Goal: Information Seeking & Learning: Learn about a topic

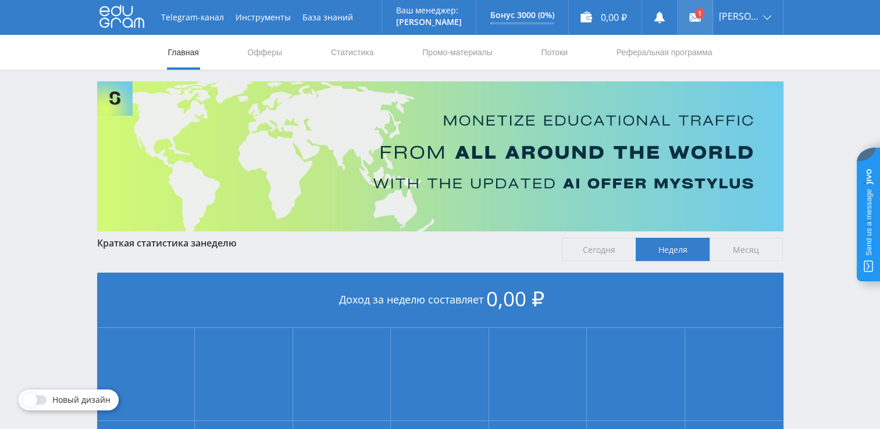
click at [701, 16] on link at bounding box center [695, 17] width 35 height 35
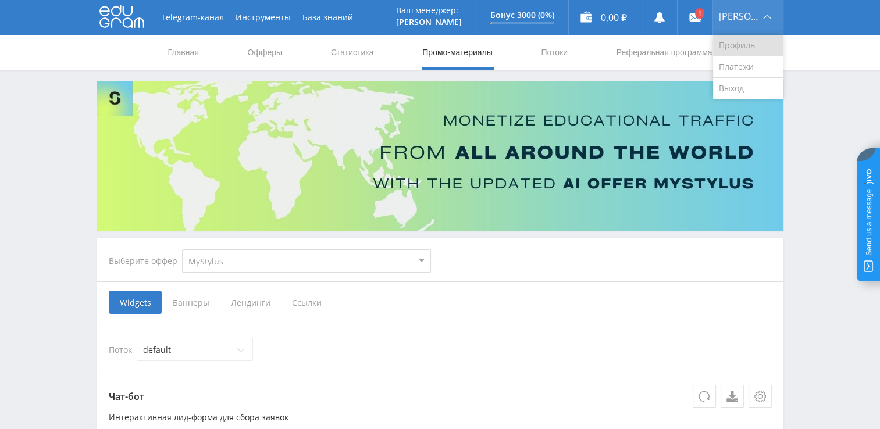
click at [740, 48] on link "Профиль" at bounding box center [748, 46] width 70 height 22
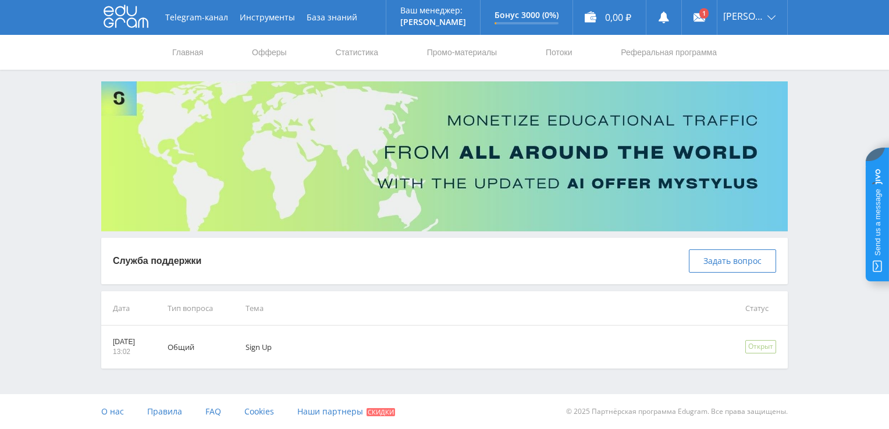
click at [122, 18] on icon at bounding box center [126, 16] width 45 height 23
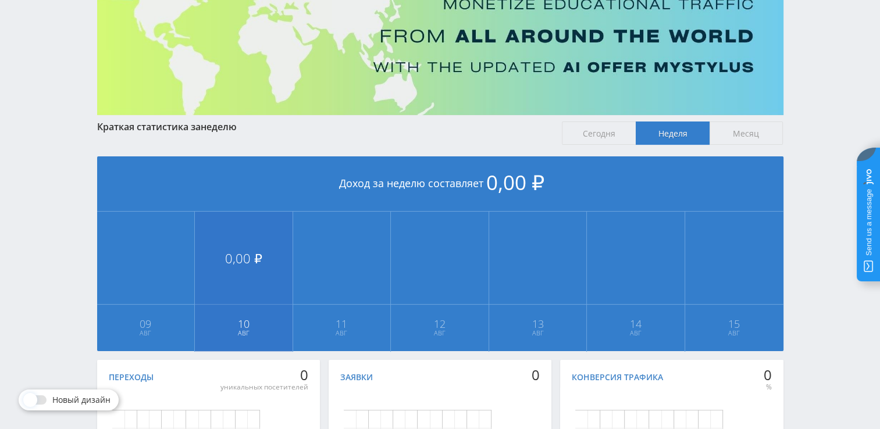
scroll to position [28, 0]
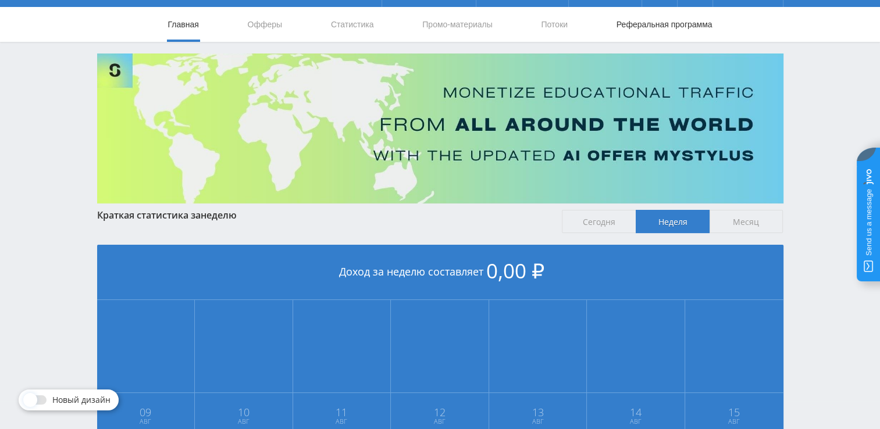
click at [675, 23] on link "Реферальная программа" at bounding box center [664, 24] width 98 height 35
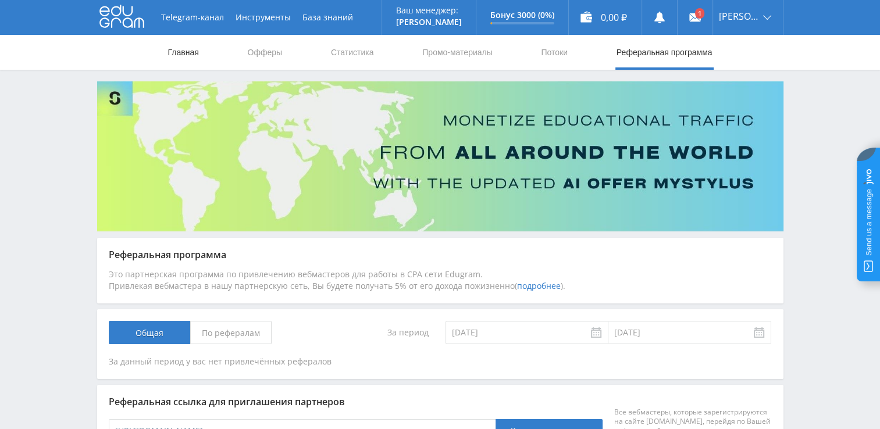
click at [188, 56] on link "Главная" at bounding box center [183, 52] width 33 height 35
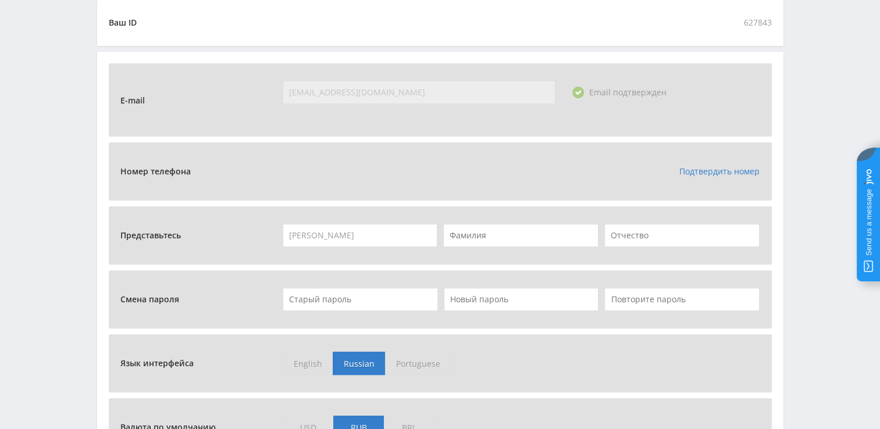
scroll to position [349, 0]
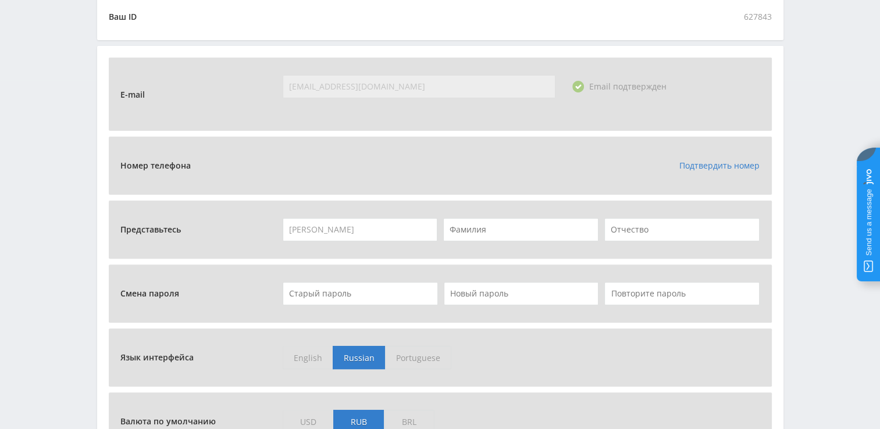
click at [475, 229] on input "text" at bounding box center [520, 229] width 155 height 23
click at [486, 231] on input "text" at bounding box center [520, 229] width 155 height 23
type input "Коновалов"
click at [618, 229] on input "text" at bounding box center [681, 229] width 155 height 23
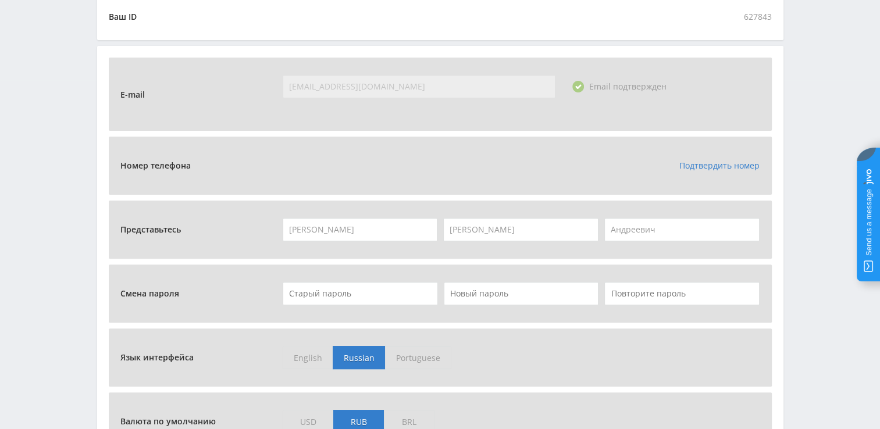
type input "Андреевич"
click at [332, 300] on input "text" at bounding box center [360, 293] width 155 height 23
click at [302, 293] on input "text" at bounding box center [360, 293] width 155 height 23
type input "Й"
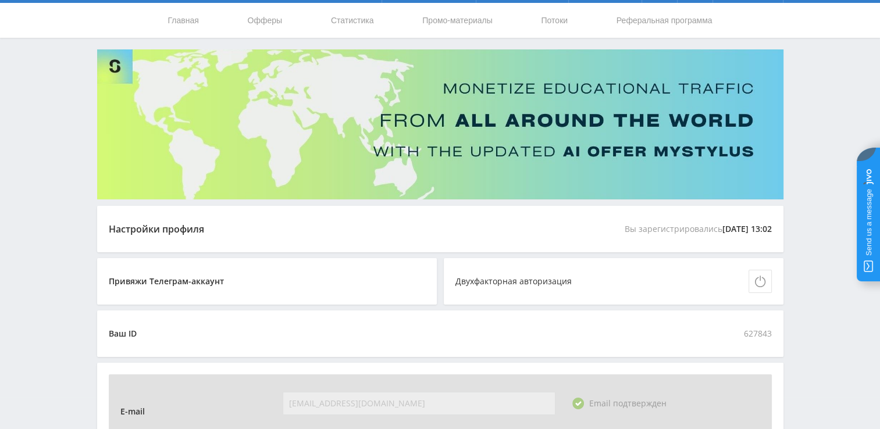
scroll to position [0, 0]
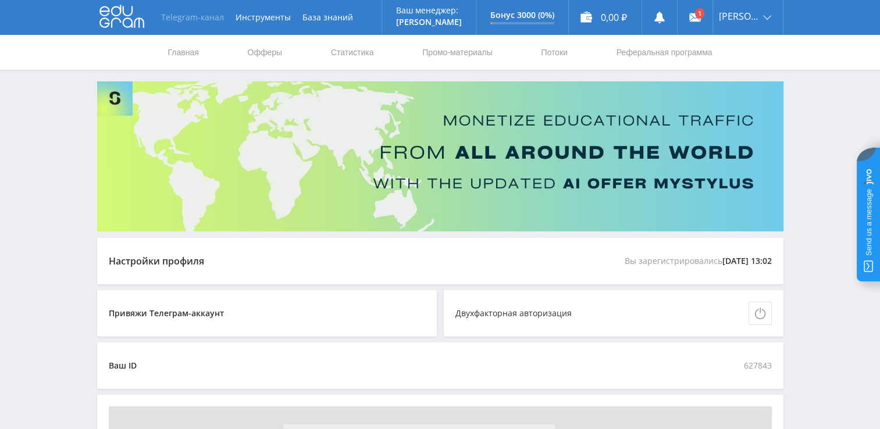
type input "Qwe123-+!?."
drag, startPoint x: 95, startPoint y: 8, endPoint x: 166, endPoint y: 29, distance: 74.0
click at [166, 29] on div "Telegram-канал Инструменты База знаний Ваш менеджер: Alex Alex Online @edugram_…" at bounding box center [440, 17] width 698 height 35
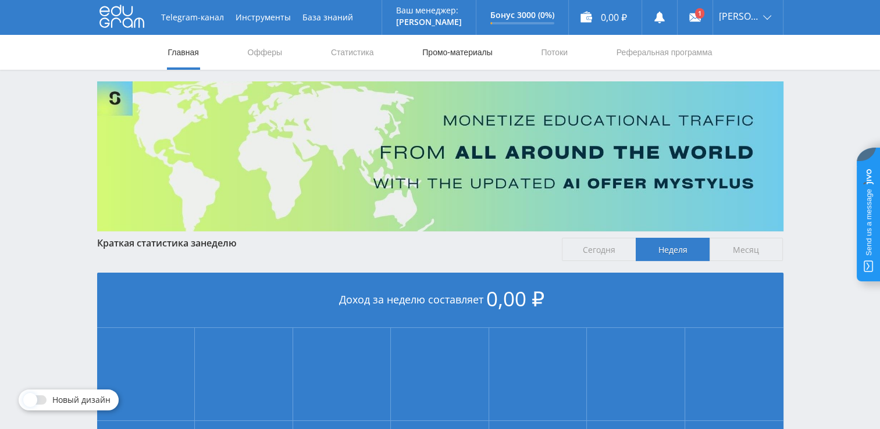
click at [444, 53] on link "Промо-материалы" at bounding box center [457, 52] width 72 height 35
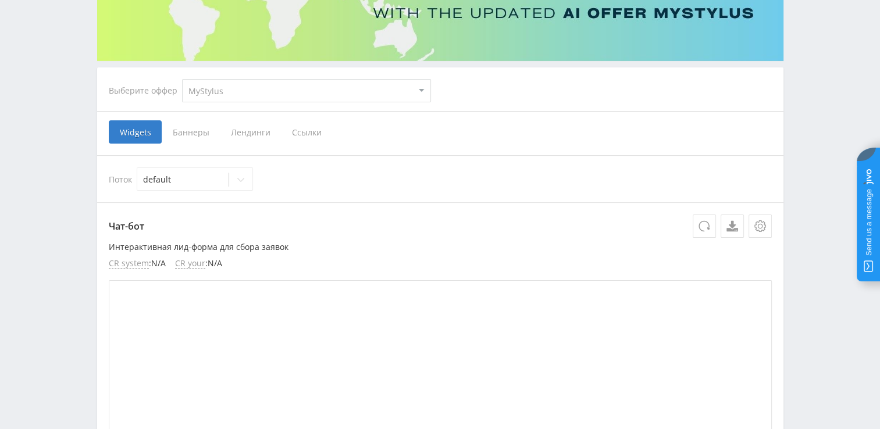
scroll to position [175, 0]
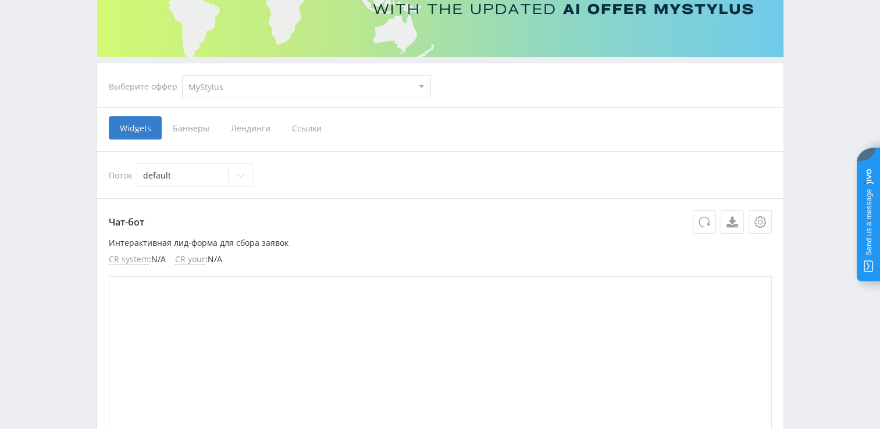
click at [301, 131] on span "Ссылки" at bounding box center [307, 127] width 52 height 23
click at [0, 0] on input "Ссылки" at bounding box center [0, 0] width 0 height 0
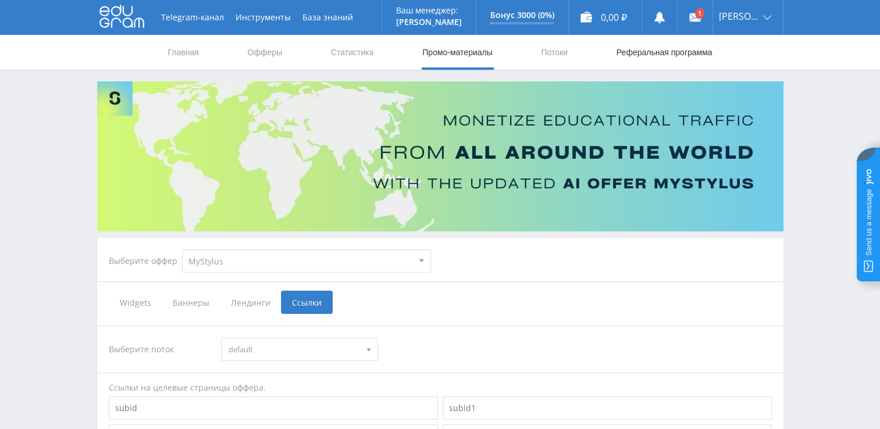
click at [640, 51] on link "Реферальная программа" at bounding box center [664, 52] width 98 height 35
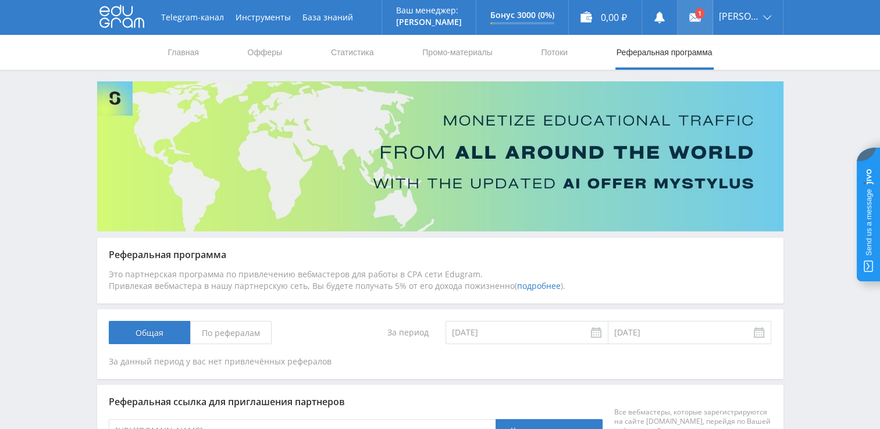
click at [707, 19] on link at bounding box center [695, 17] width 35 height 35
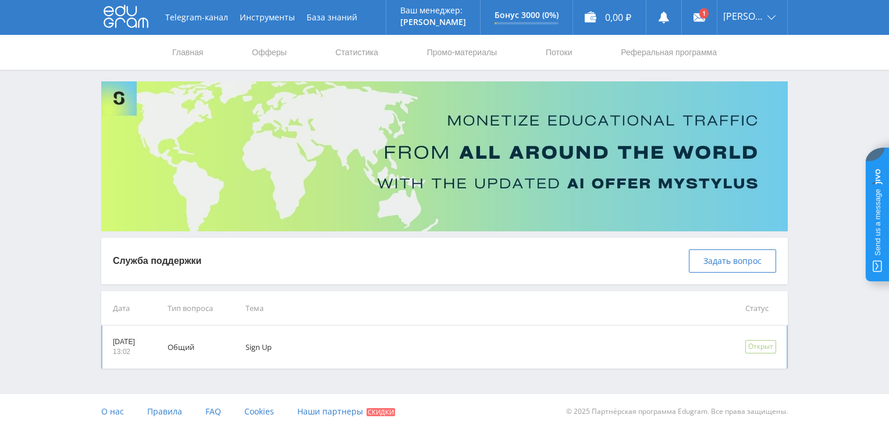
click at [286, 353] on td "Sign Up" at bounding box center [479, 347] width 500 height 43
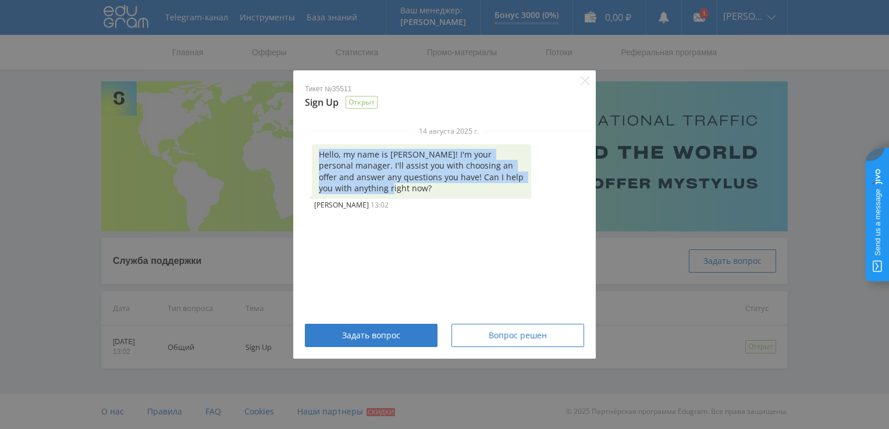
drag, startPoint x: 320, startPoint y: 152, endPoint x: 372, endPoint y: 186, distance: 61.5
click at [372, 186] on div "Hello, my name is [PERSON_NAME]! I'm your personal manager. I'll assist you wit…" at bounding box center [421, 171] width 219 height 55
copy div "Hello, my name is Alex! I'm your personal manager. I'll assist you with choosin…"
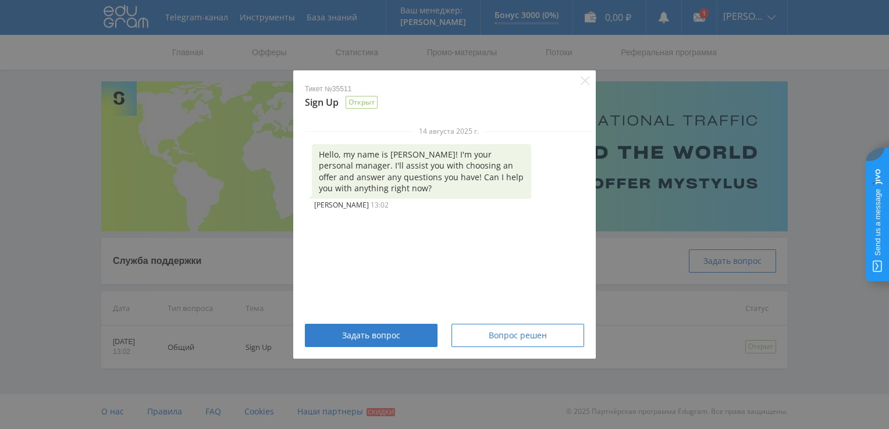
click at [588, 76] on div "Тикет №35511 Sign Up Открыт" at bounding box center [444, 90] width 302 height 40
click at [586, 81] on icon "Close" at bounding box center [585, 80] width 9 height 9
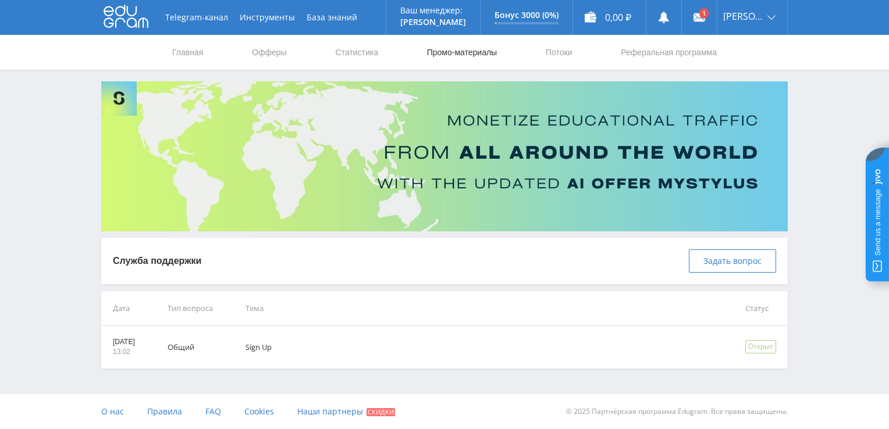
click at [464, 54] on link "Промо-материалы" at bounding box center [462, 52] width 72 height 35
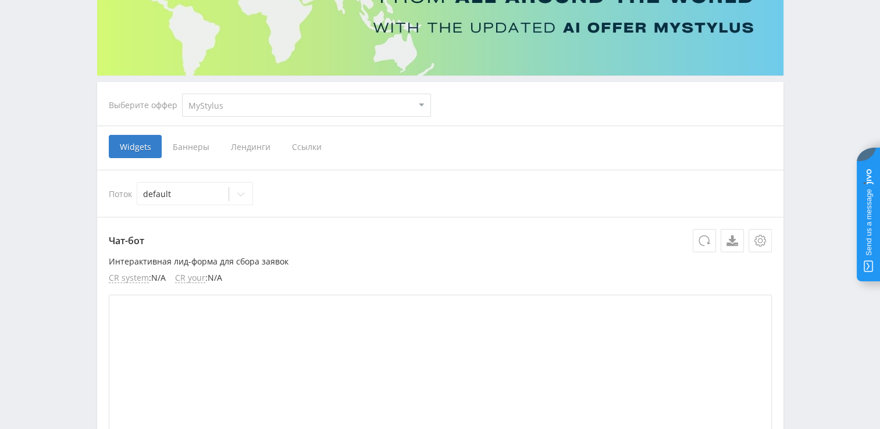
scroll to position [175, 0]
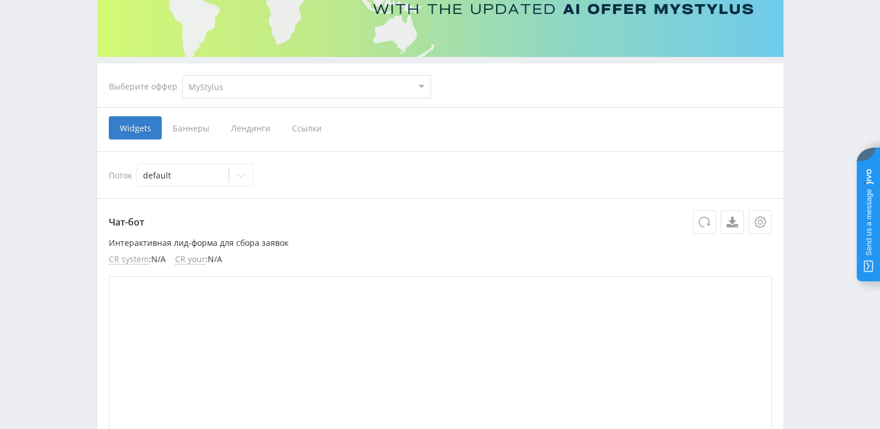
click at [393, 84] on select "MyStylus MyStylus - Revshare Кампус AI Studybay Автор24 Studybay Brazil Study A…" at bounding box center [306, 86] width 249 height 23
click at [193, 131] on span "Баннеры" at bounding box center [191, 127] width 58 height 23
click at [0, 0] on input "Баннеры" at bounding box center [0, 0] width 0 height 0
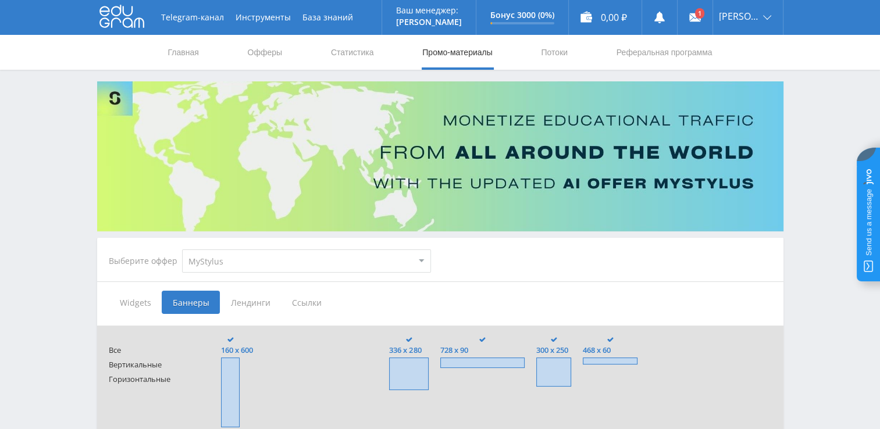
click at [240, 298] on span "Лендинги" at bounding box center [250, 302] width 61 height 23
click at [0, 0] on input "Лендинги" at bounding box center [0, 0] width 0 height 0
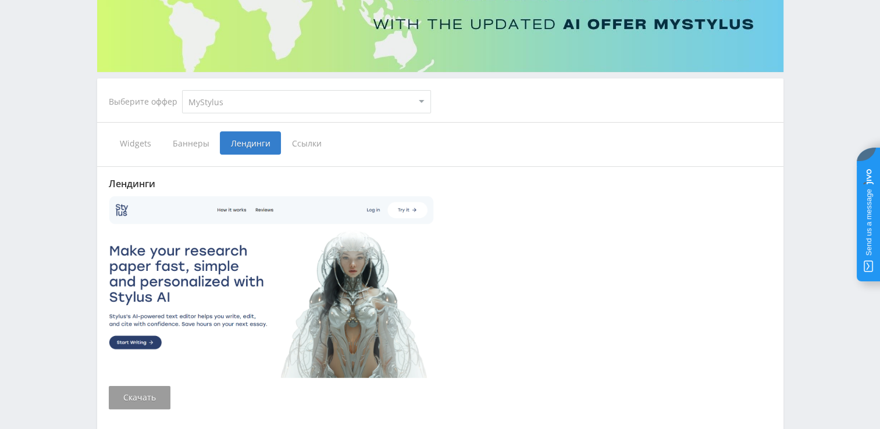
scroll to position [80, 0]
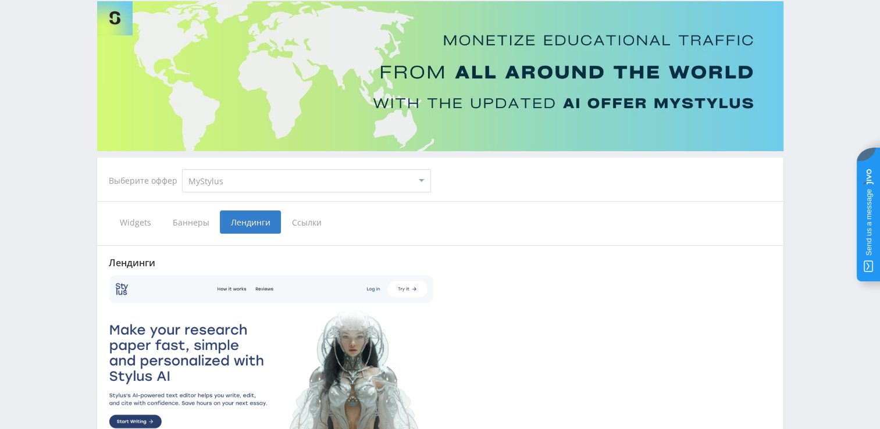
click at [301, 232] on span "Ссылки" at bounding box center [307, 222] width 52 height 23
click at [0, 0] on input "Ссылки" at bounding box center [0, 0] width 0 height 0
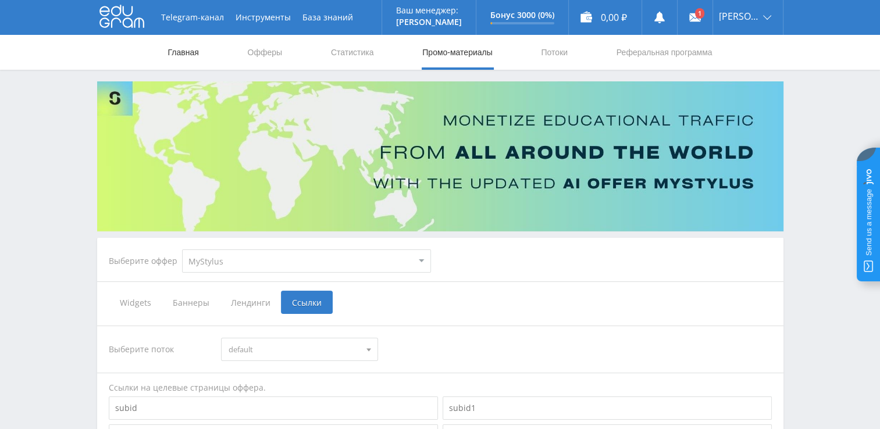
click at [184, 48] on link "Главная" at bounding box center [183, 52] width 33 height 35
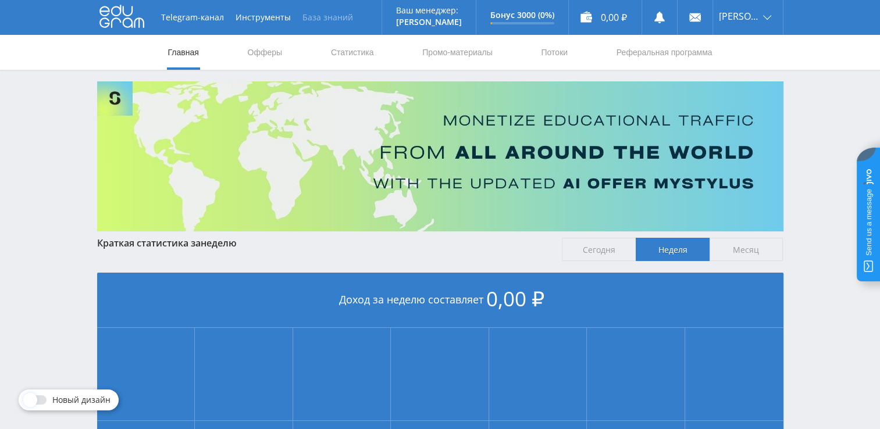
click at [309, 10] on link "База знаний" at bounding box center [328, 17] width 62 height 35
click at [40, 399] on div at bounding box center [36, 400] width 21 height 9
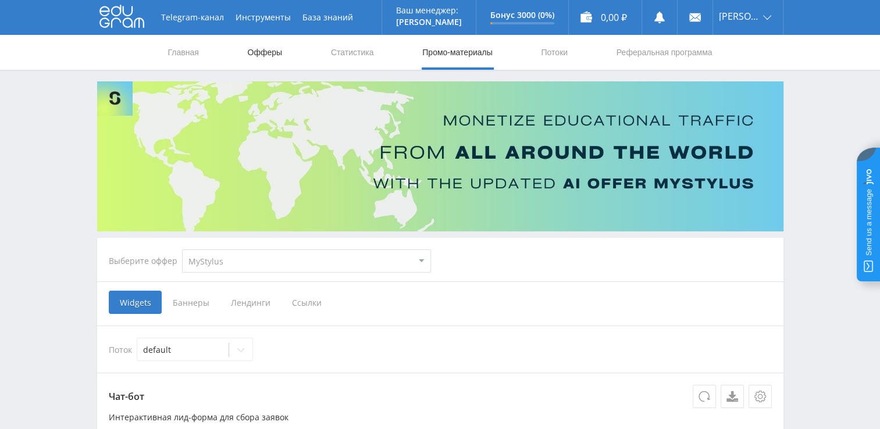
click at [266, 48] on link "Офферы" at bounding box center [265, 52] width 37 height 35
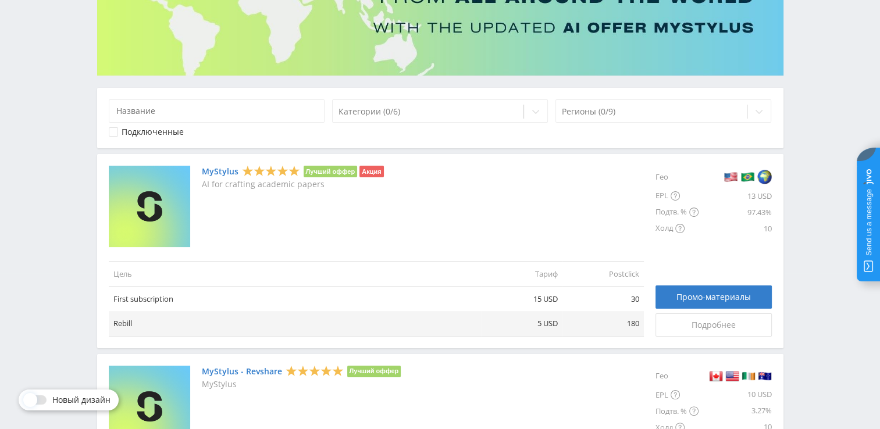
scroll to position [175, 0]
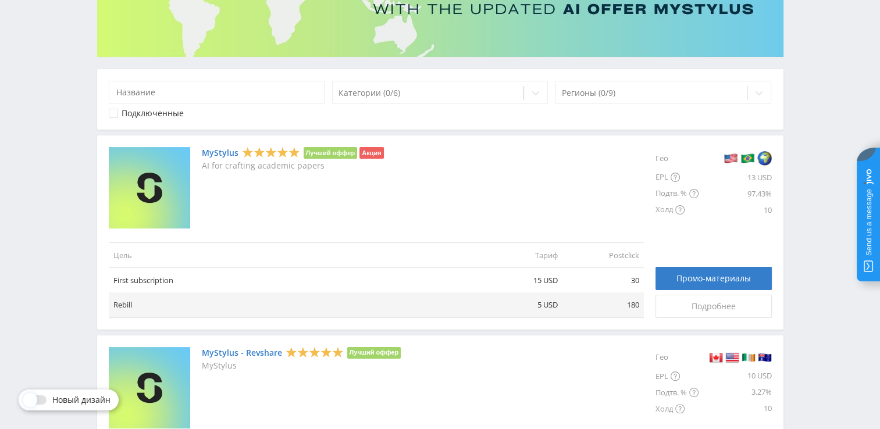
click at [209, 152] on link "MyStylus" at bounding box center [220, 152] width 37 height 9
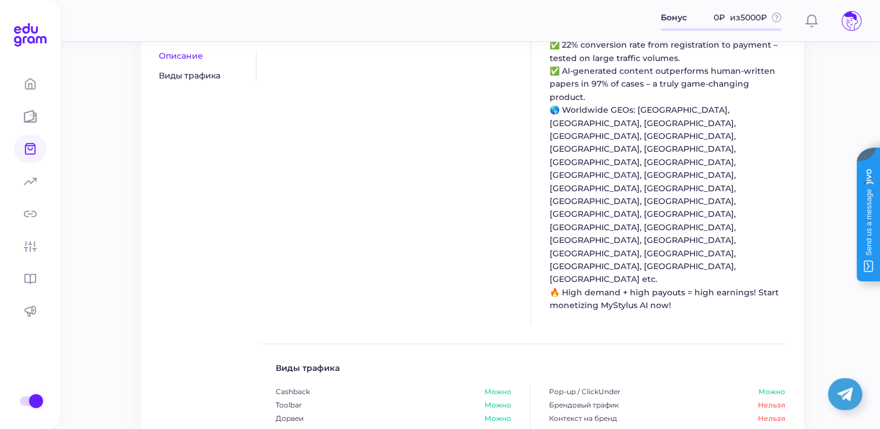
scroll to position [396, 0]
